Goal: Task Accomplishment & Management: Use online tool/utility

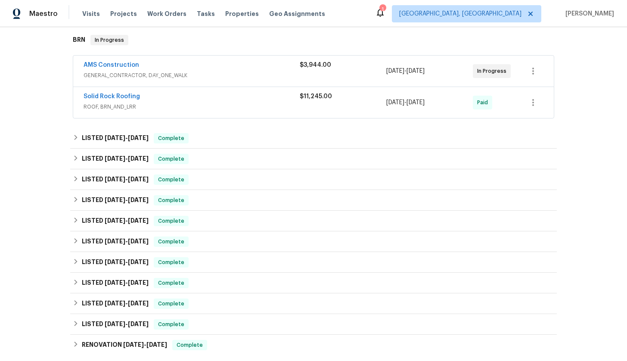
scroll to position [263, 0]
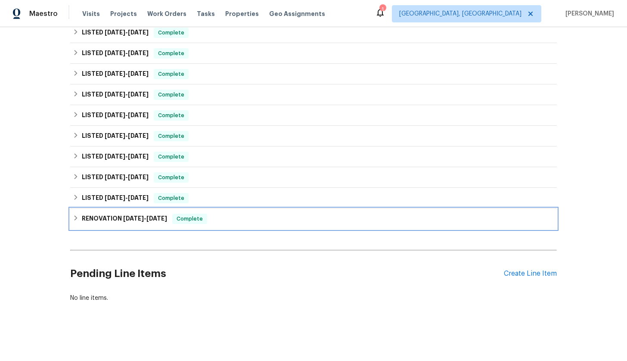
click at [127, 225] on div "RENOVATION [DATE] - [DATE] Complete" at bounding box center [313, 219] width 487 height 21
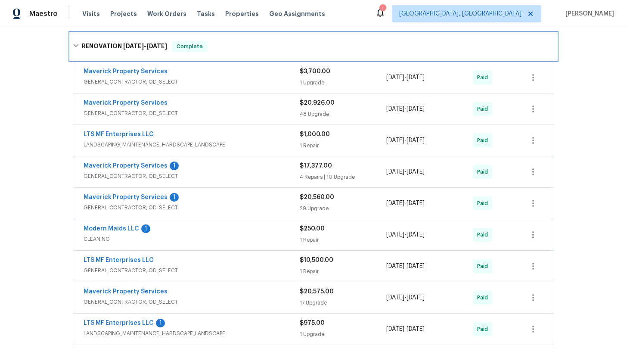
scroll to position [447, 0]
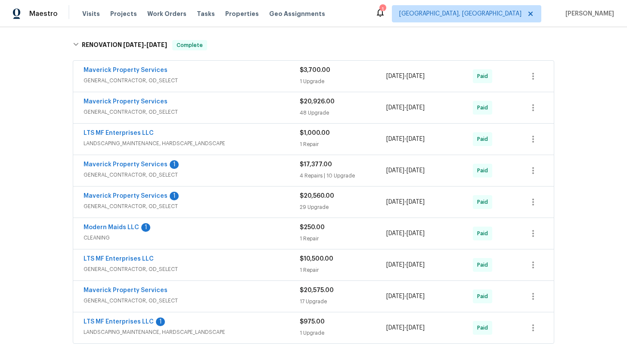
click at [224, 112] on span "GENERAL_CONTRACTOR, OD_SELECT" at bounding box center [192, 112] width 216 height 9
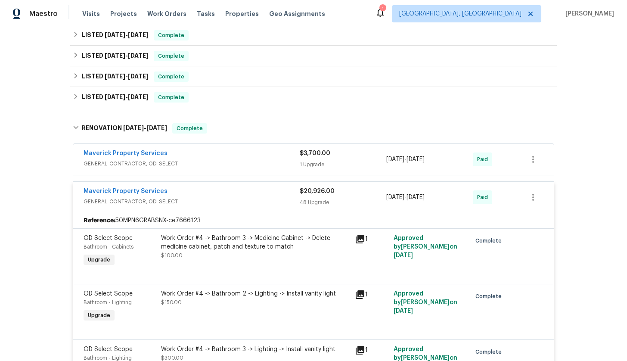
scroll to position [363, 0]
click at [163, 188] on div "Maverick Property Services" at bounding box center [192, 193] width 216 height 10
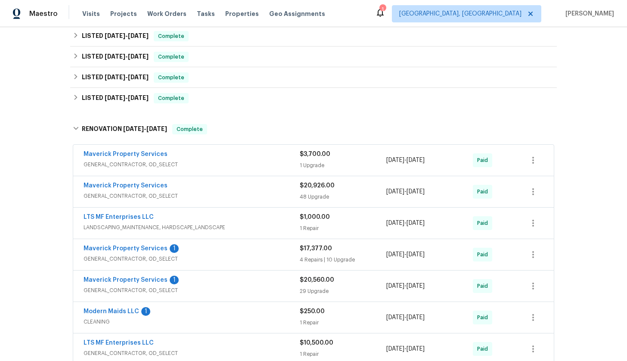
click at [209, 158] on div "Maverick Property Services" at bounding box center [192, 155] width 216 height 10
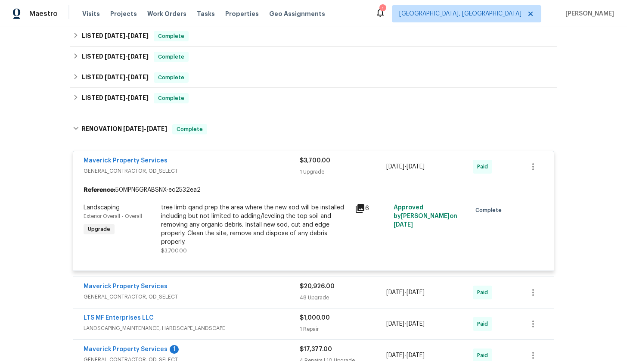
click at [209, 158] on div "Maverick Property Services" at bounding box center [192, 161] width 216 height 10
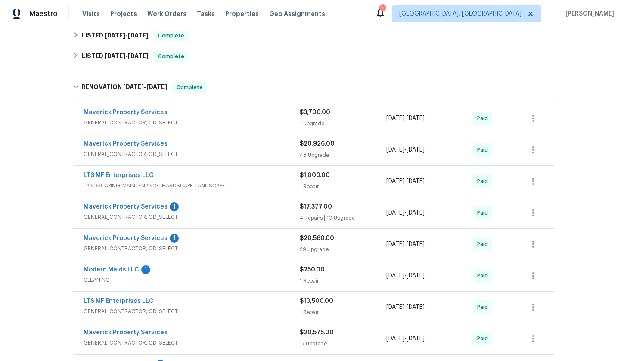
scroll to position [418, 0]
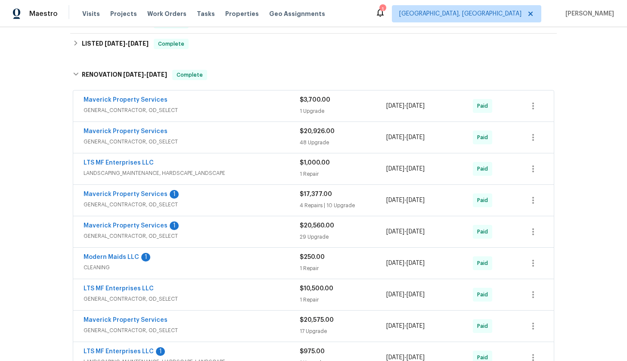
click at [263, 173] on span "LANDSCAPING_MAINTENANCE, HARDSCAPE_LANDSCAPE" at bounding box center [192, 173] width 216 height 9
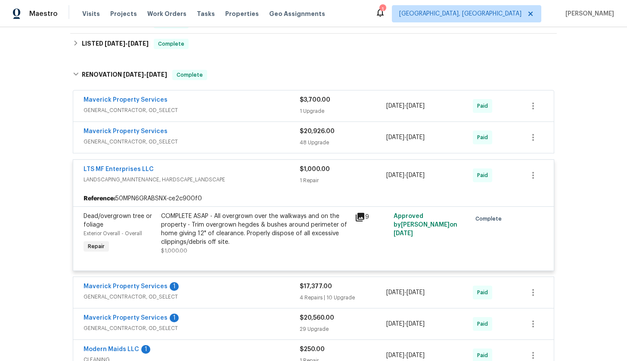
click at [265, 179] on span "LANDSCAPING_MAINTENANCE, HARDSCAPE_LANDSCAPE" at bounding box center [192, 179] width 216 height 9
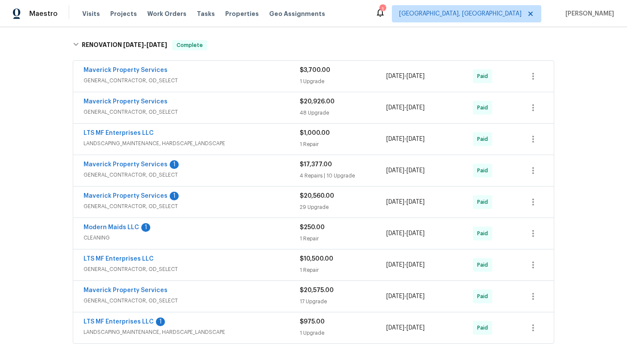
scroll to position [450, 0]
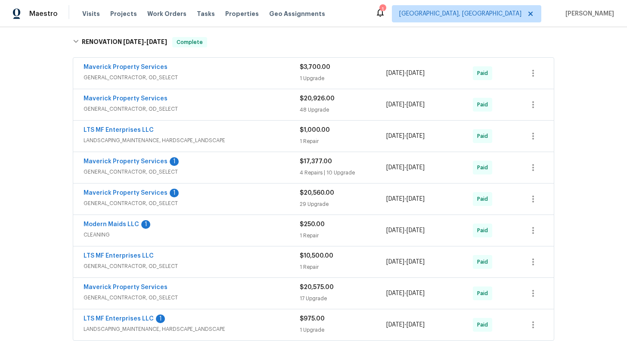
click at [261, 169] on span "GENERAL_CONTRACTOR, OD_SELECT" at bounding box center [192, 172] width 216 height 9
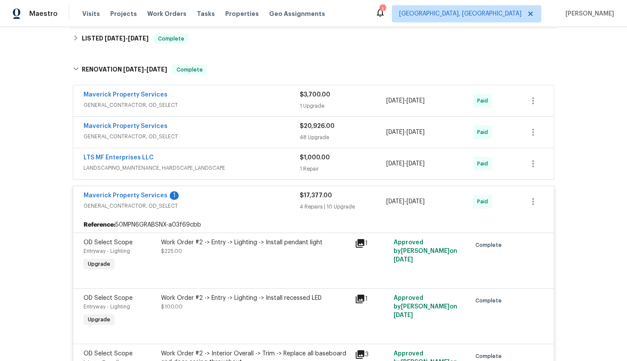
scroll to position [421, 0]
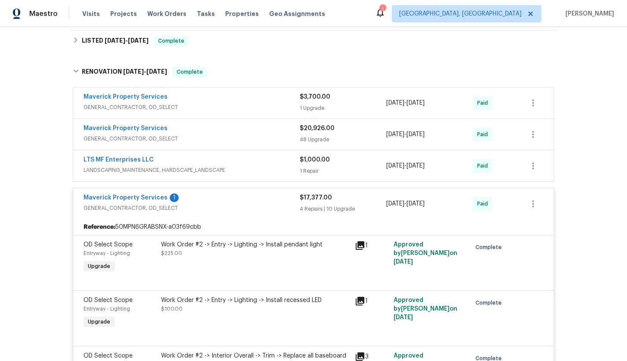
drag, startPoint x: 231, startPoint y: 193, endPoint x: 254, endPoint y: 193, distance: 22.9
click at [231, 193] on div "Maverick Property Services 1 GENERAL_CONTRACTOR, OD_SELECT $17,377.00 4 Repairs…" at bounding box center [313, 203] width 481 height 31
click at [289, 199] on div "Maverick Property Services 1" at bounding box center [192, 198] width 216 height 10
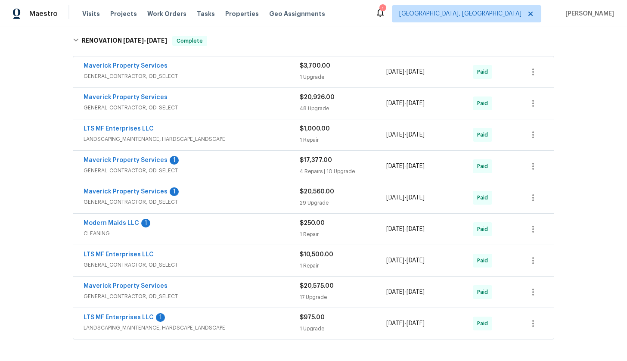
scroll to position [453, 0]
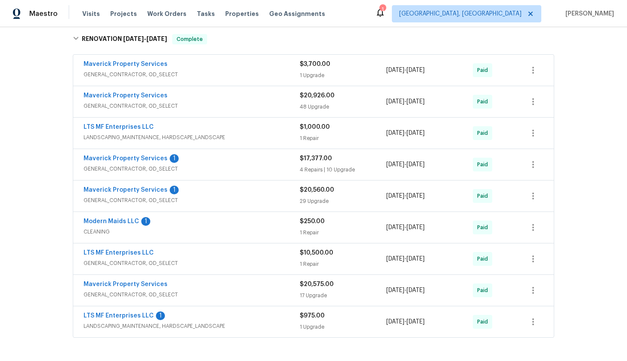
click at [247, 194] on div "Maverick Property Services 1" at bounding box center [192, 191] width 216 height 10
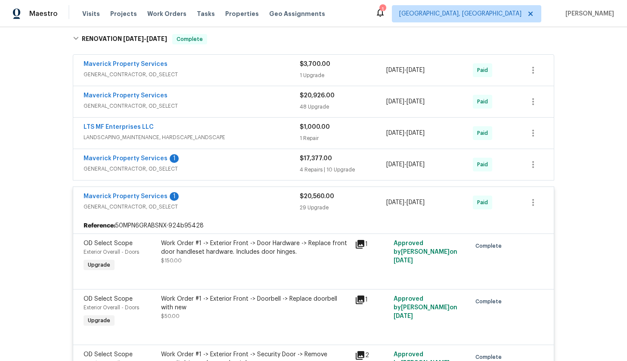
scroll to position [2374, 0]
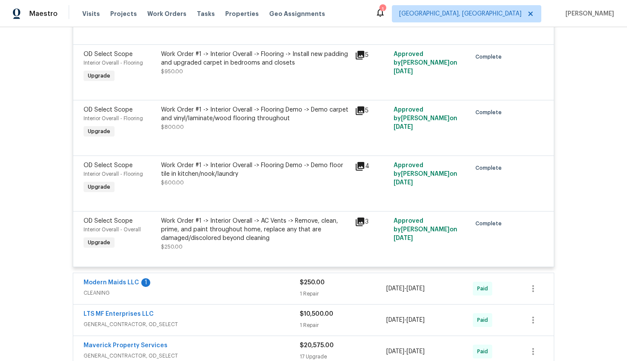
click at [361, 171] on icon at bounding box center [360, 166] width 9 height 9
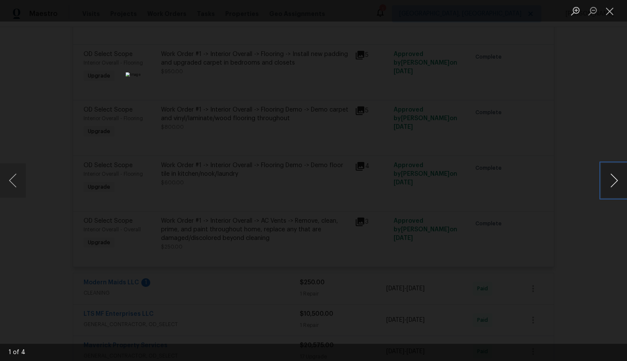
click at [613, 184] on button "Next image" at bounding box center [615, 180] width 26 height 34
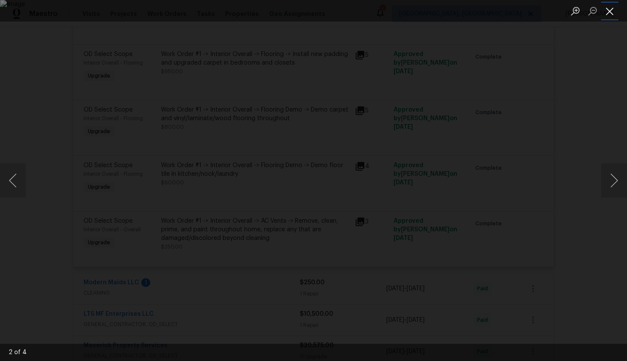
click at [614, 3] on button "Close lightbox" at bounding box center [610, 10] width 17 height 15
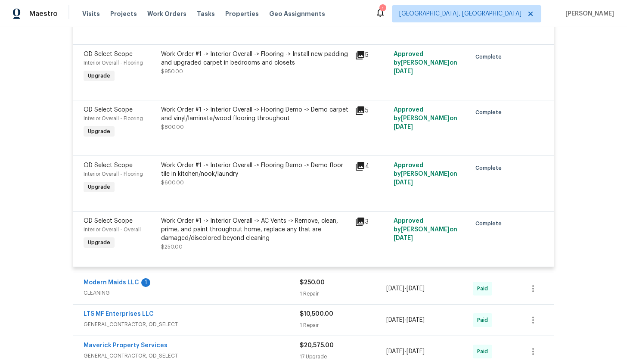
click at [359, 115] on icon at bounding box center [360, 110] width 9 height 9
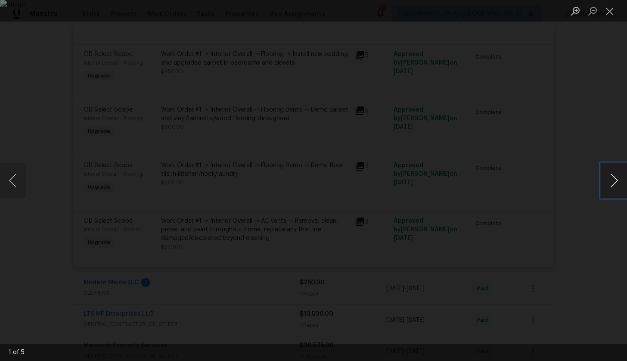
click at [610, 177] on button "Next image" at bounding box center [615, 180] width 26 height 34
click at [611, 12] on button "Close lightbox" at bounding box center [610, 10] width 17 height 15
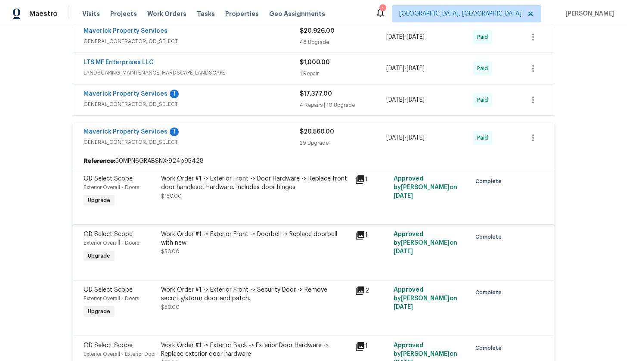
scroll to position [516, 0]
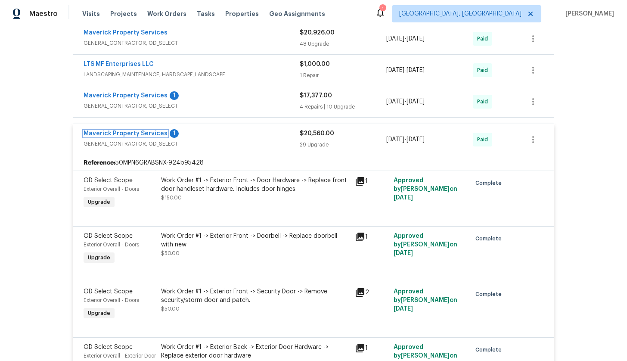
click at [113, 135] on link "Maverick Property Services" at bounding box center [126, 134] width 84 height 6
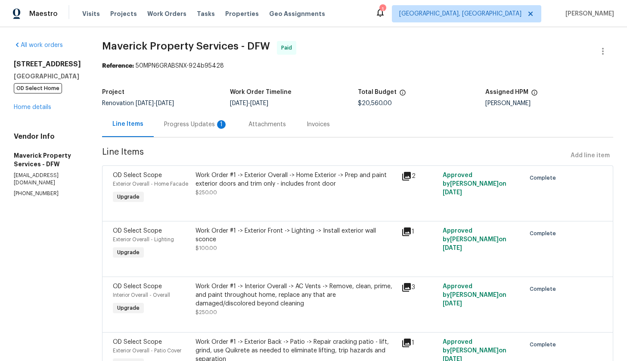
click at [340, 131] on div "Invoices" at bounding box center [318, 124] width 44 height 25
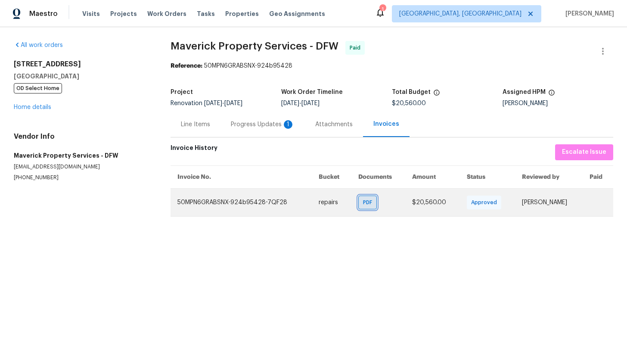
click at [370, 208] on div "PDF" at bounding box center [368, 203] width 19 height 14
